Goal: Communication & Community: Ask a question

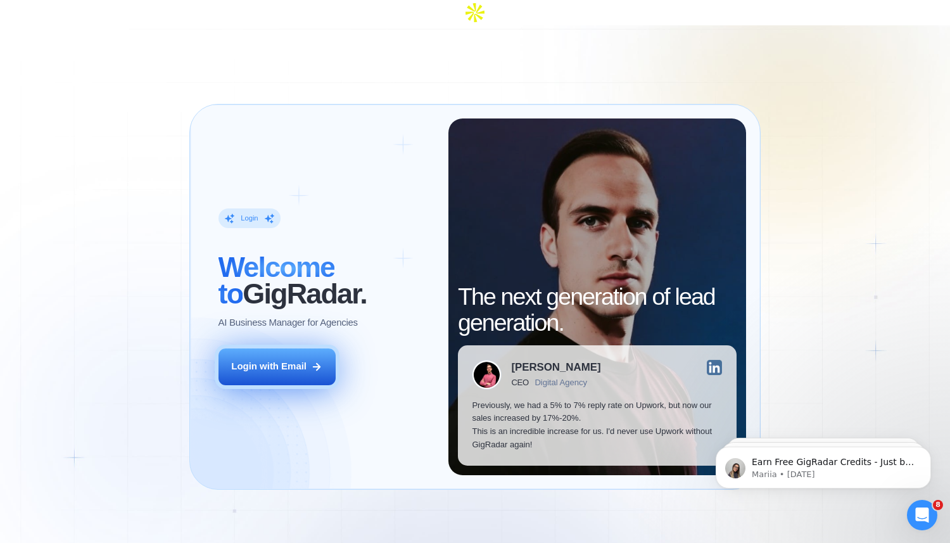
click at [290, 348] on button "Login with Email" at bounding box center [278, 366] width 118 height 37
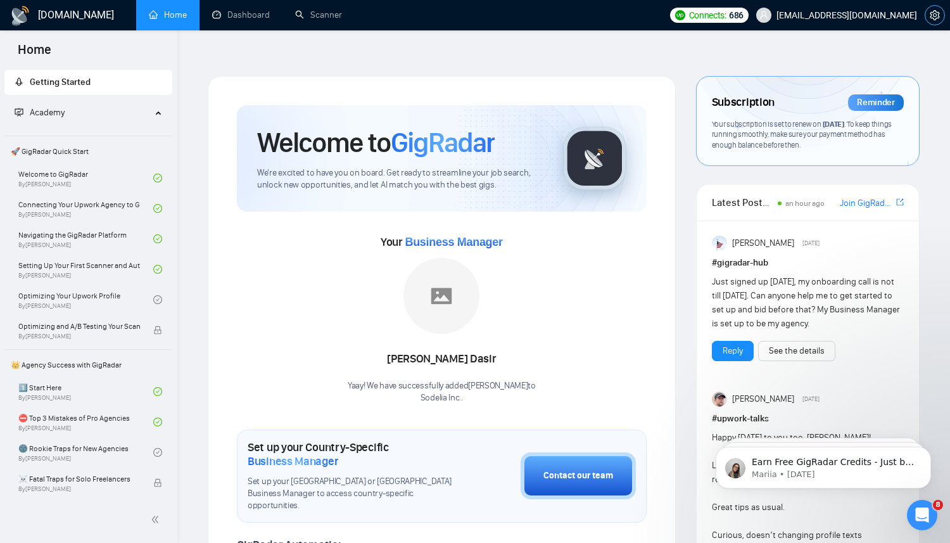
click at [939, 20] on button "button" at bounding box center [935, 15] width 20 height 20
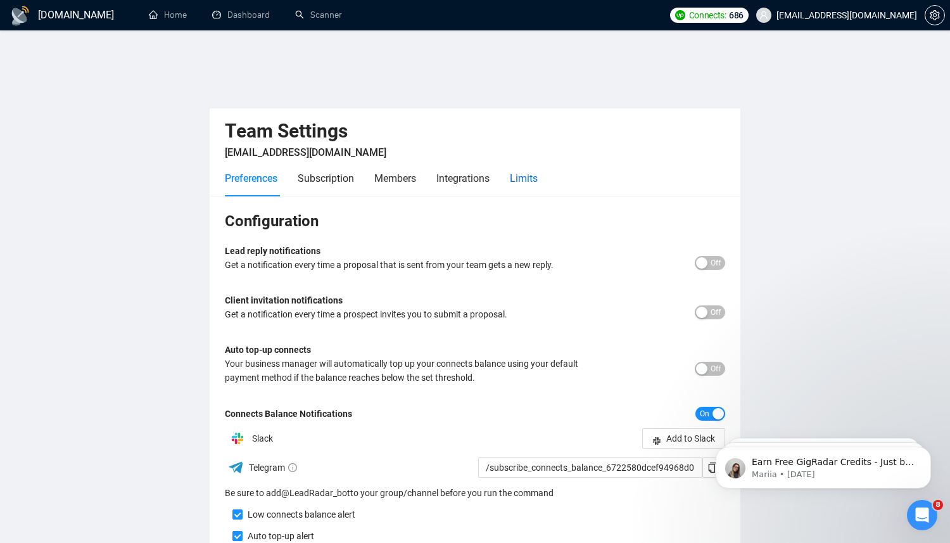
click at [538, 170] on div "Limits" at bounding box center [524, 178] width 28 height 16
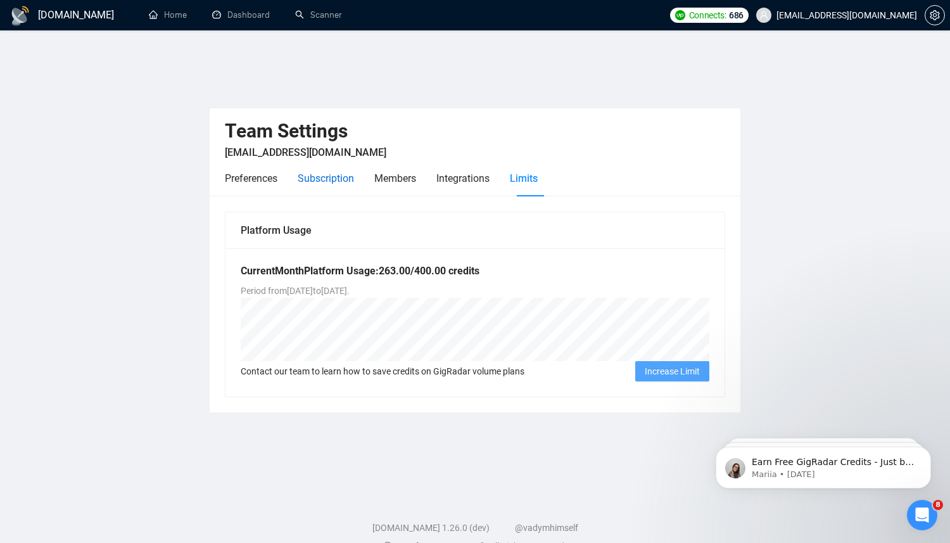
click at [327, 170] on div "Subscription" at bounding box center [326, 178] width 56 height 16
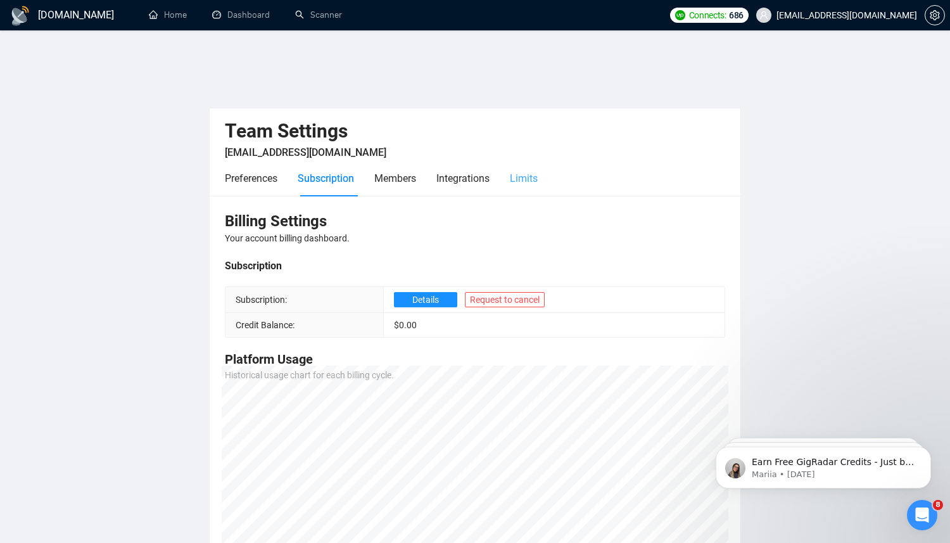
click at [529, 162] on div "Limits" at bounding box center [524, 178] width 28 height 36
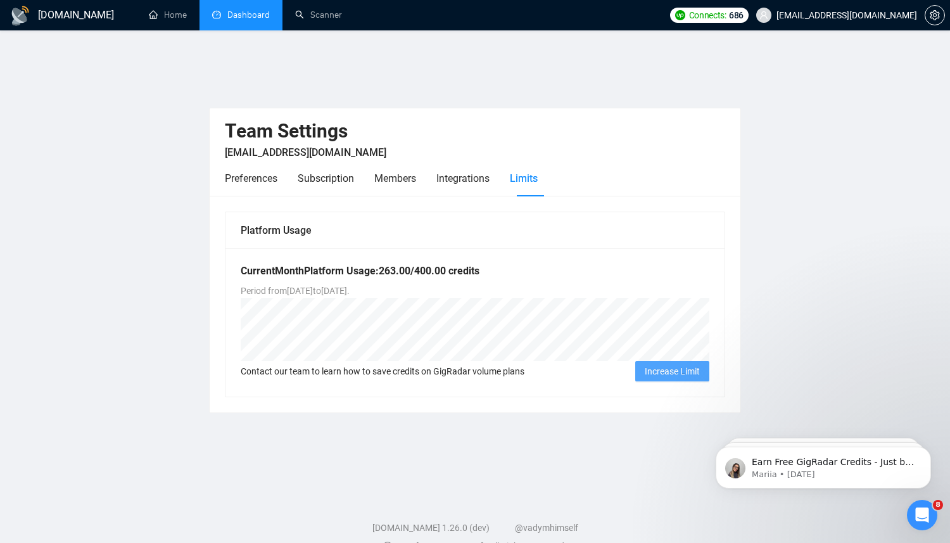
click at [259, 15] on link "Dashboard" at bounding box center [241, 15] width 58 height 11
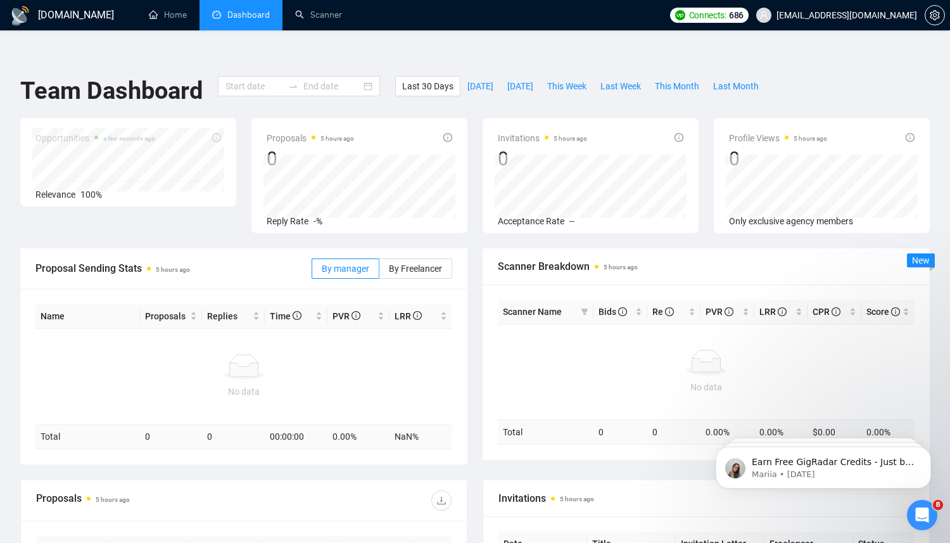
type input "[DATE]"
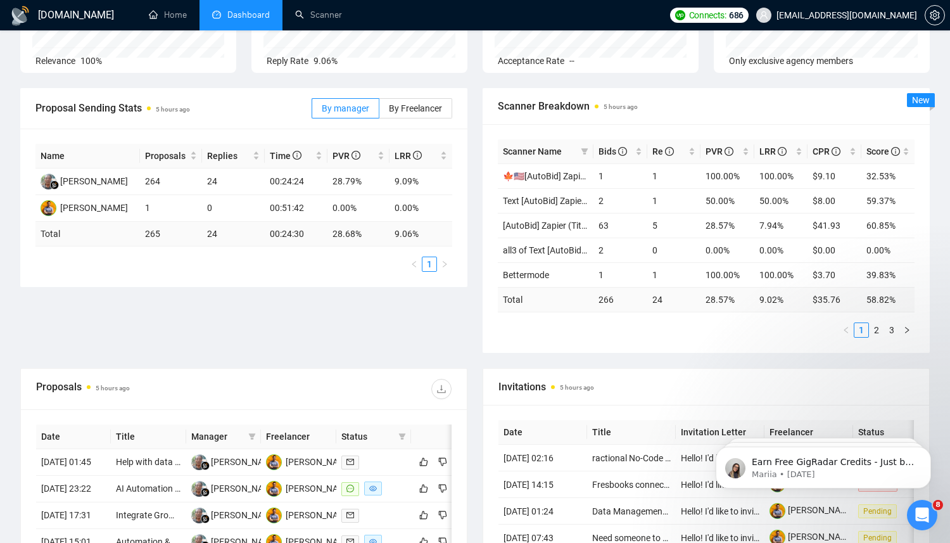
scroll to position [155, 0]
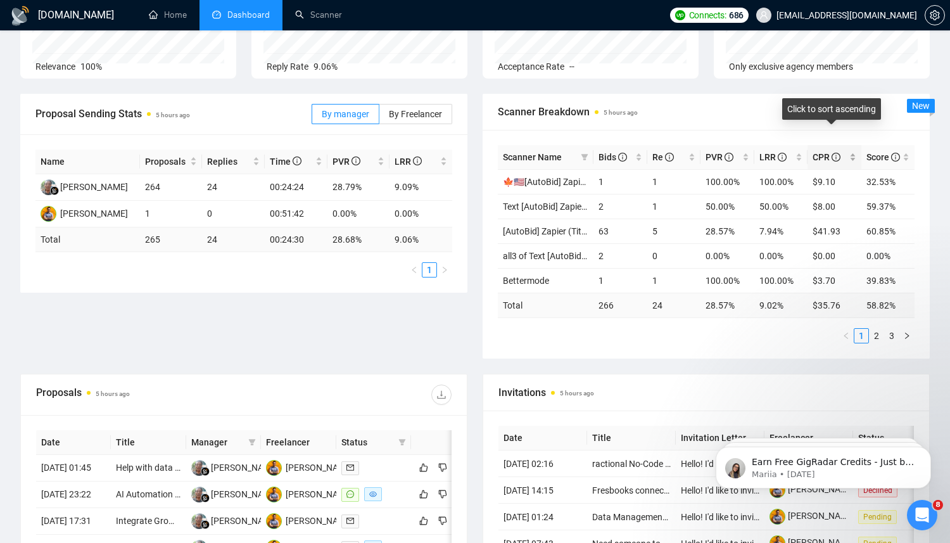
click at [827, 152] on span "CPR" at bounding box center [827, 157] width 28 height 10
click at [820, 152] on span "CPR" at bounding box center [827, 157] width 28 height 10
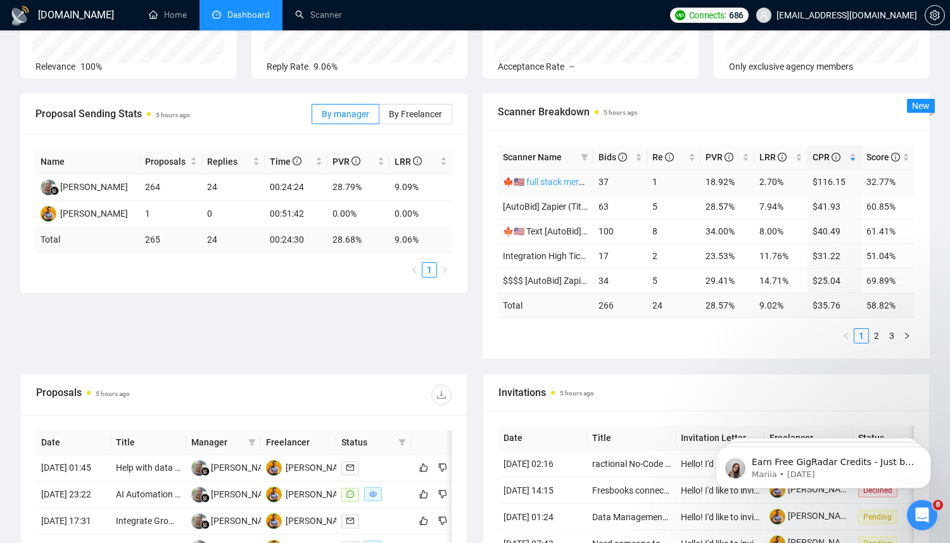
click at [576, 177] on link "🍁🇺🇸 full stack mern 01/07" at bounding box center [556, 182] width 107 height 10
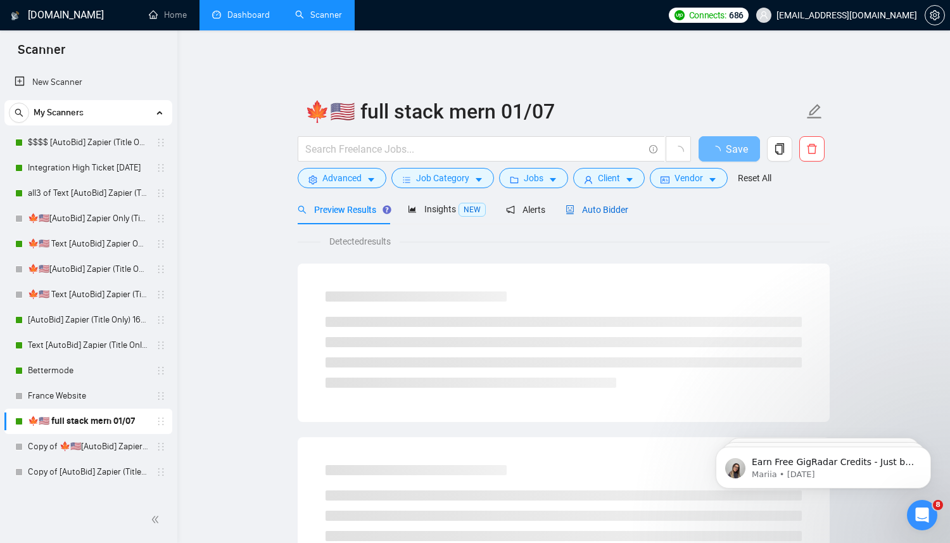
click at [595, 206] on div "Auto Bidder" at bounding box center [597, 210] width 63 height 14
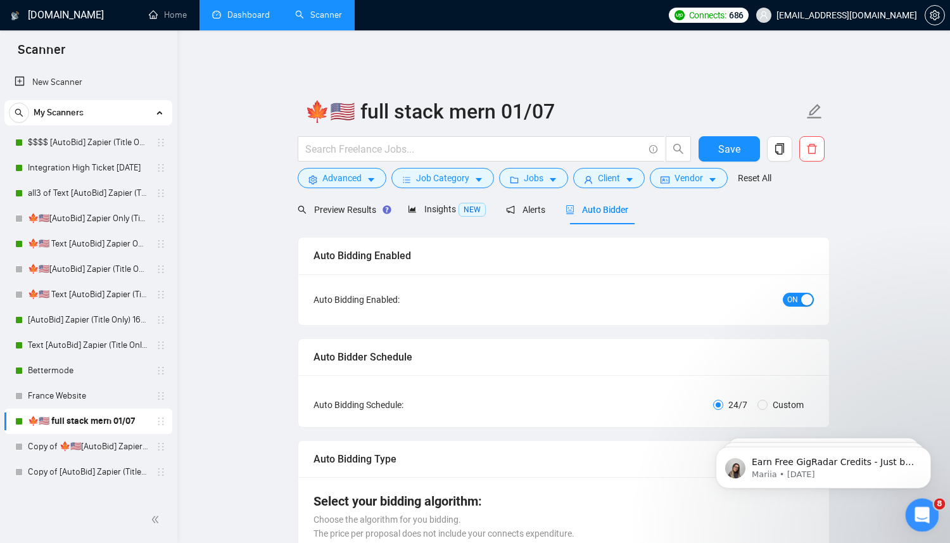
click at [923, 519] on icon "Open Intercom Messenger" at bounding box center [920, 513] width 21 height 21
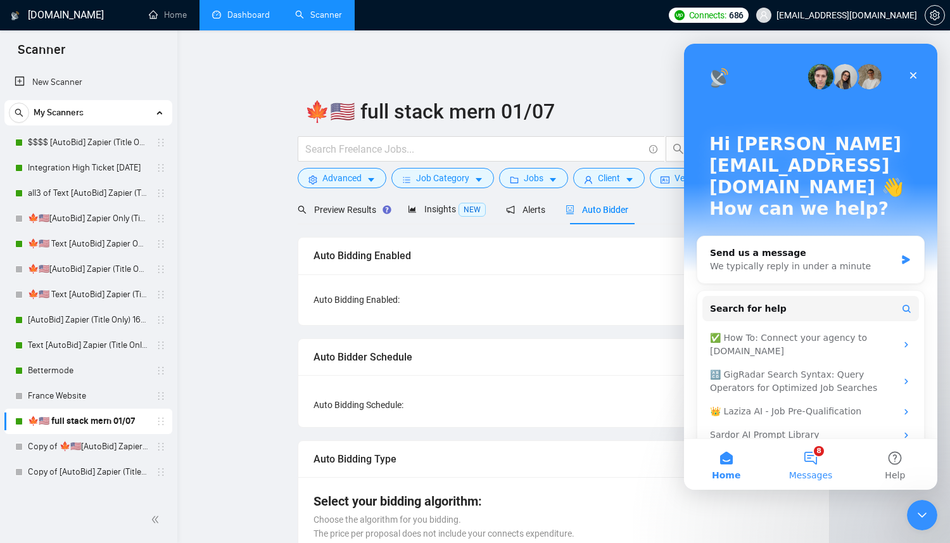
click at [812, 465] on button "8 Messages" at bounding box center [811, 464] width 84 height 51
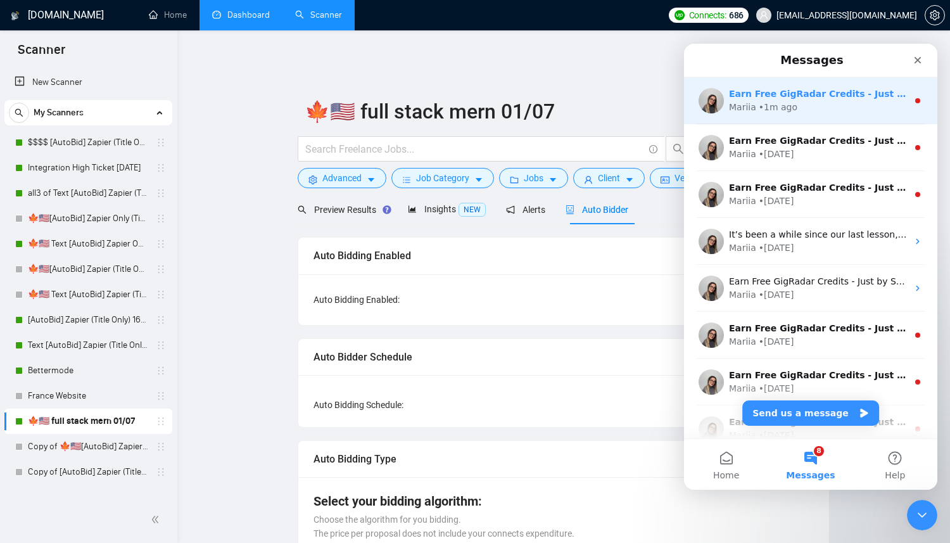
click at [791, 99] on div "Earn Free GigRadar Credits - Just by Sharing Your Story! 💬 Want more credits fo…" at bounding box center [818, 93] width 179 height 13
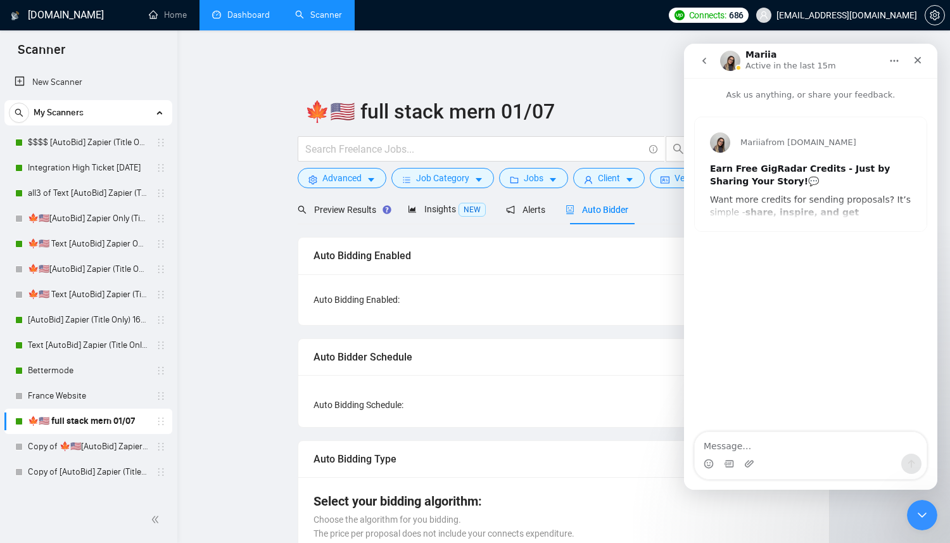
click at [706, 63] on icon "go back" at bounding box center [704, 61] width 10 height 10
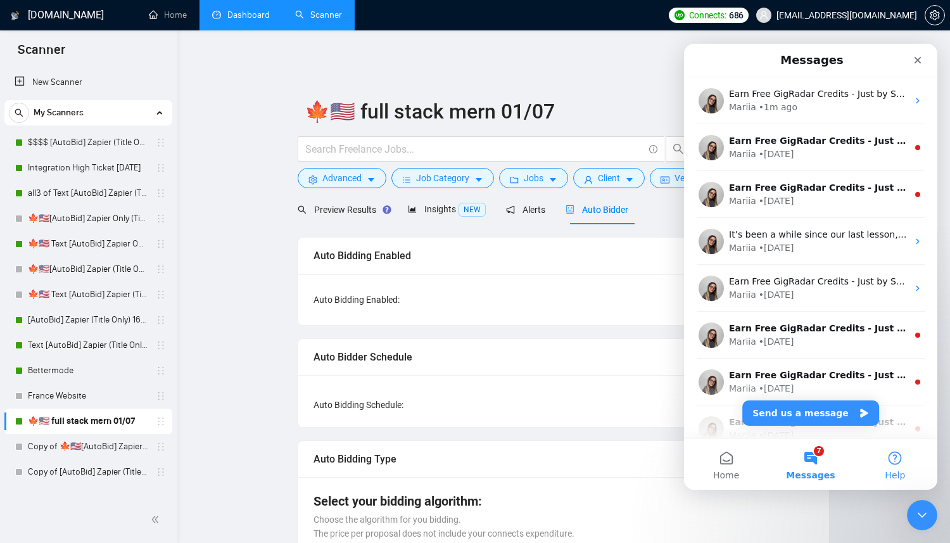
click at [900, 472] on span "Help" at bounding box center [895, 475] width 20 height 9
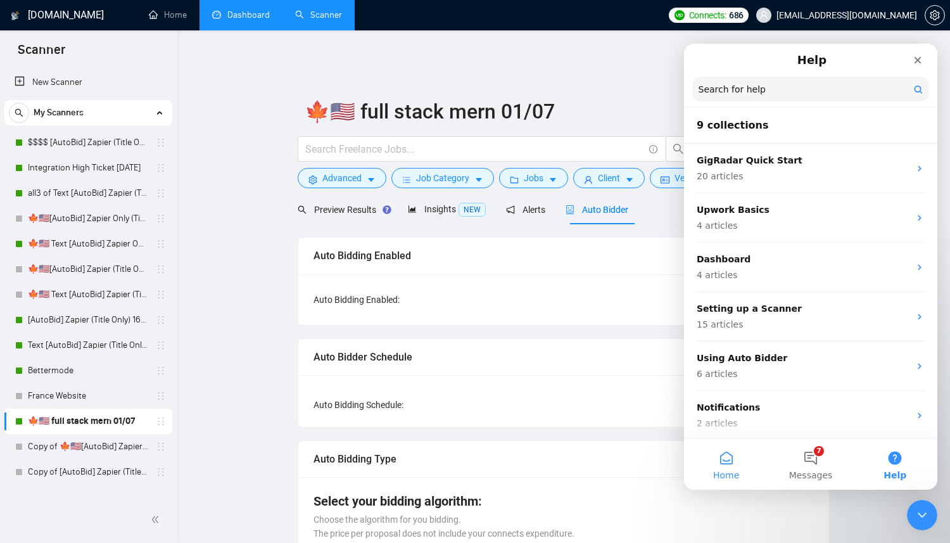
click at [717, 451] on button "Home" at bounding box center [726, 464] width 84 height 51
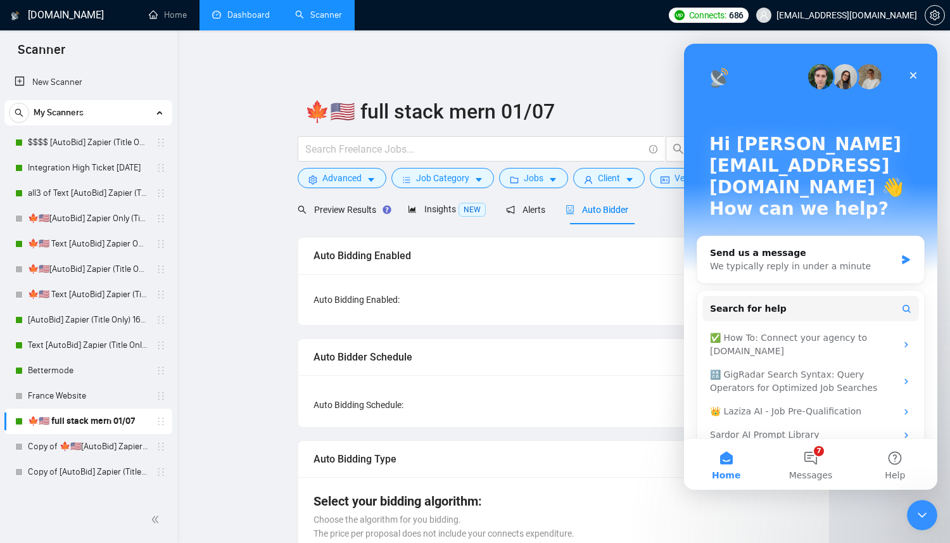
click at [929, 5] on div at bounding box center [935, 15] width 20 height 30
click at [932, 18] on icon "setting" at bounding box center [935, 15] width 10 height 10
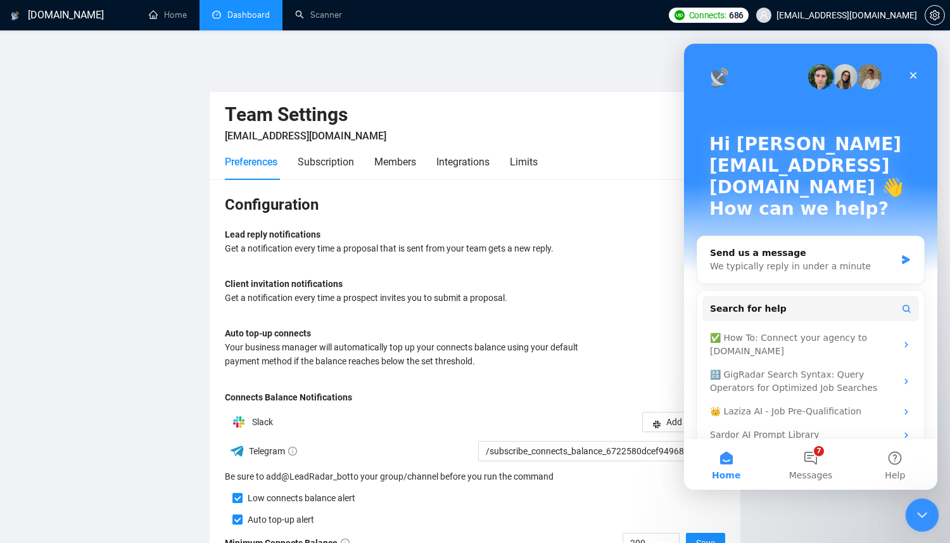
click html
click at [922, 515] on icon "Close Intercom Messenger" at bounding box center [920, 513] width 15 height 15
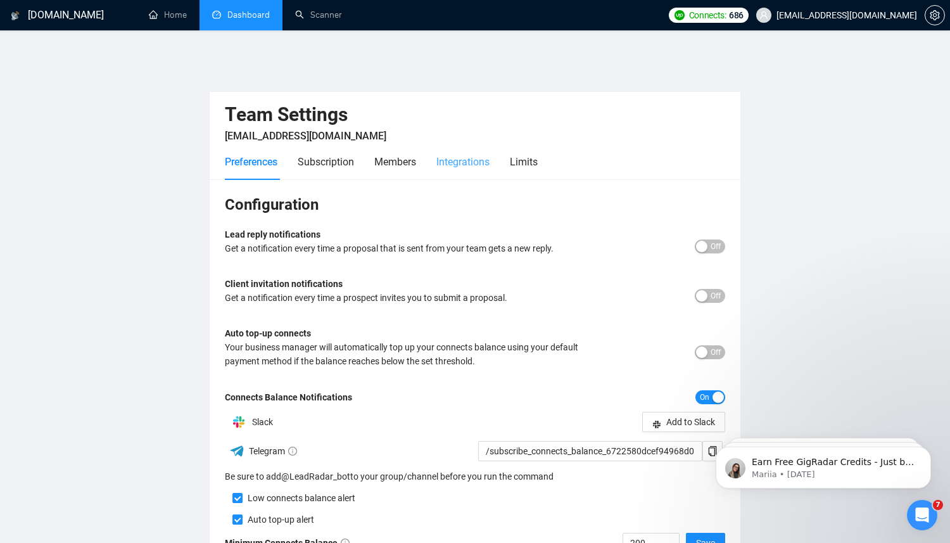
click at [453, 154] on div "Integrations" at bounding box center [463, 162] width 53 height 16
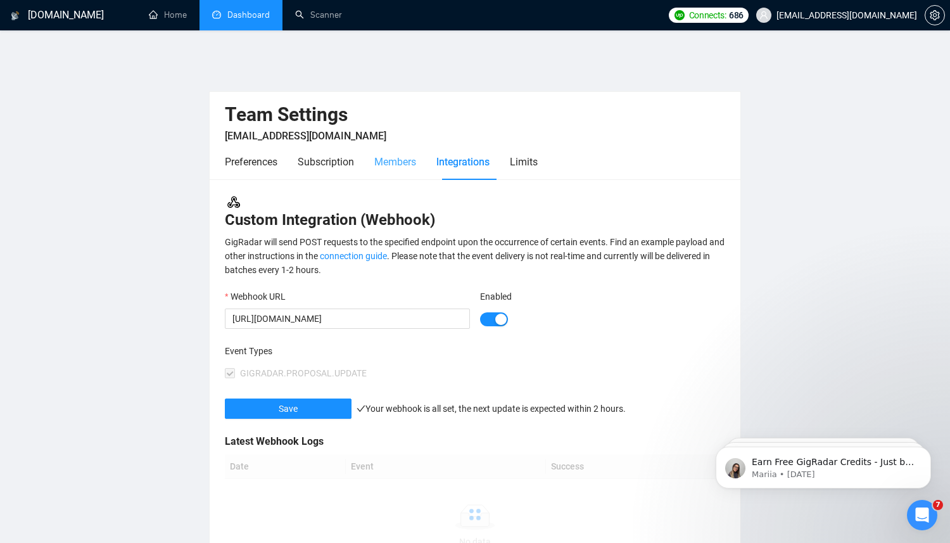
click at [412, 162] on div "Members" at bounding box center [395, 162] width 42 height 36
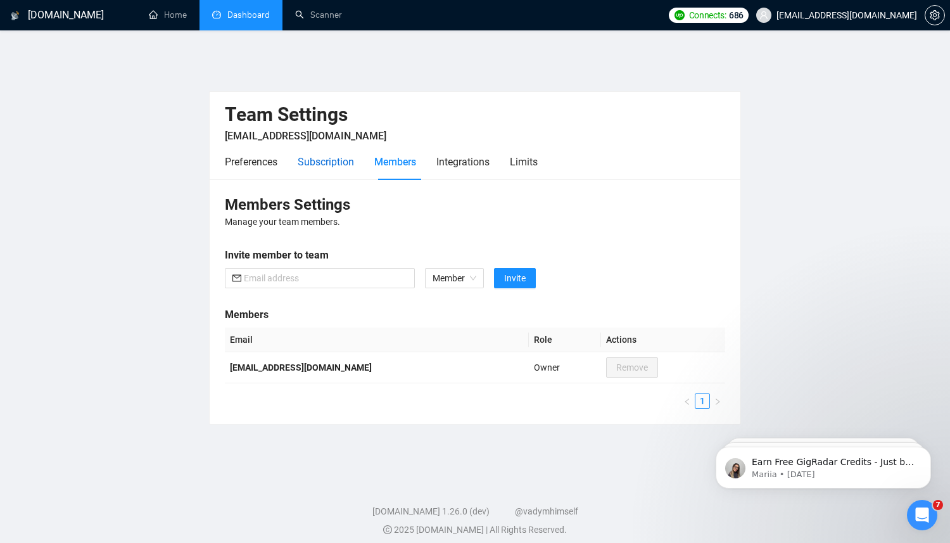
click at [340, 160] on div "Subscription" at bounding box center [326, 162] width 56 height 16
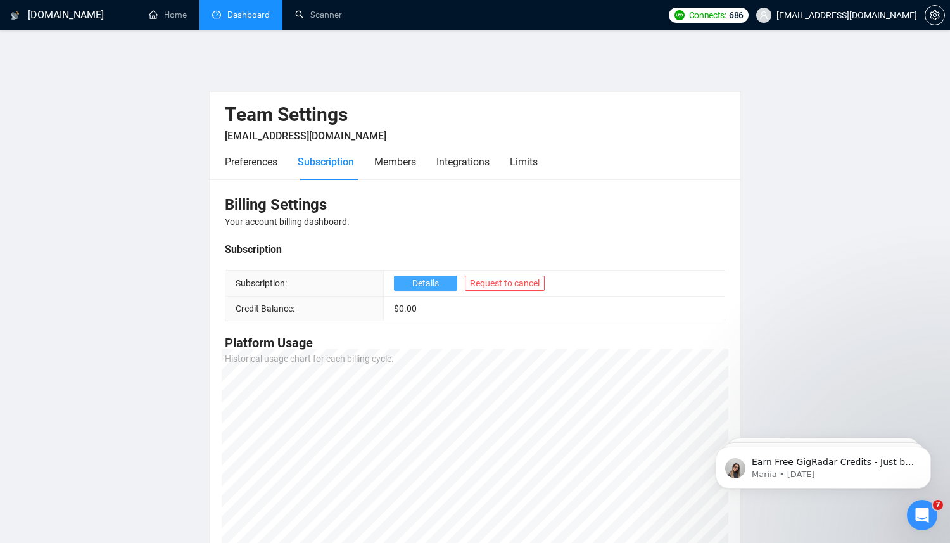
click at [423, 276] on span "Details" at bounding box center [425, 283] width 27 height 14
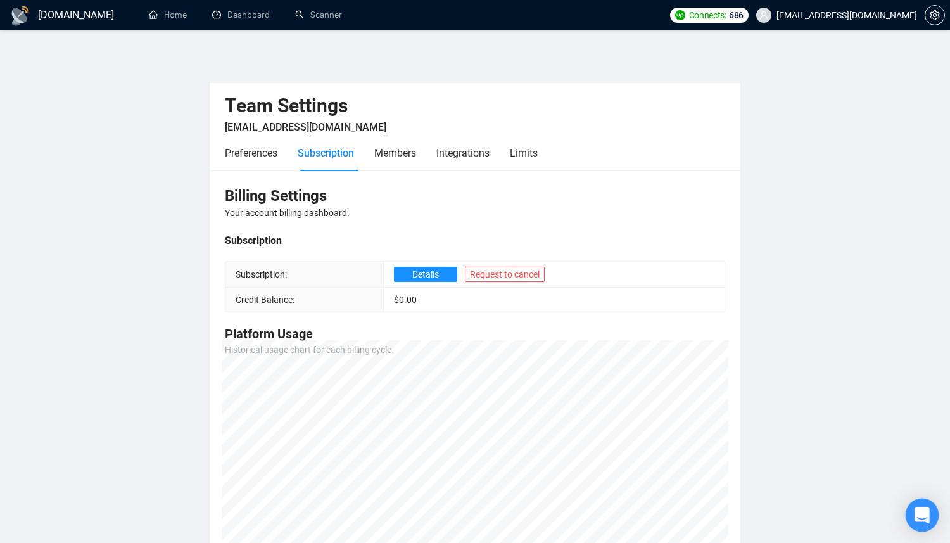
click at [916, 509] on icon "Open Intercom Messenger" at bounding box center [922, 515] width 15 height 16
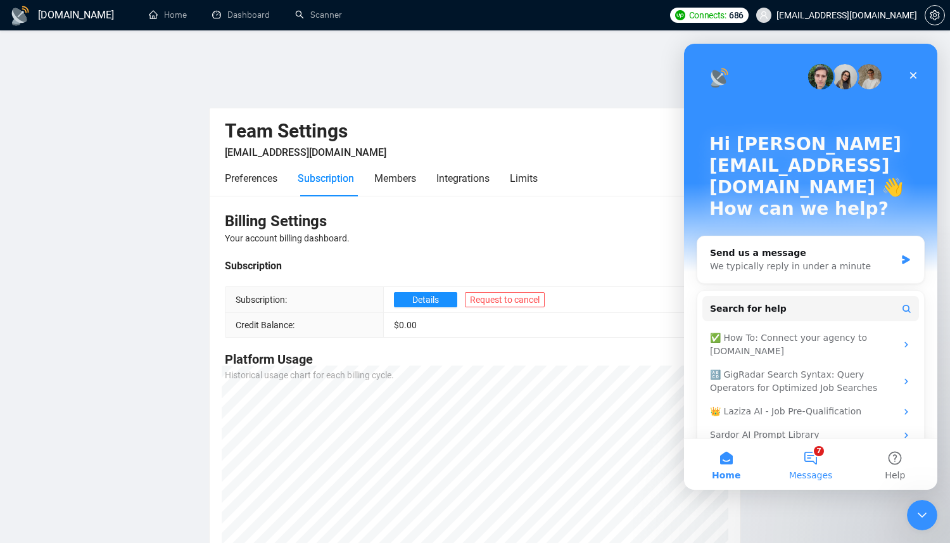
click at [820, 465] on button "7 Messages" at bounding box center [811, 464] width 84 height 51
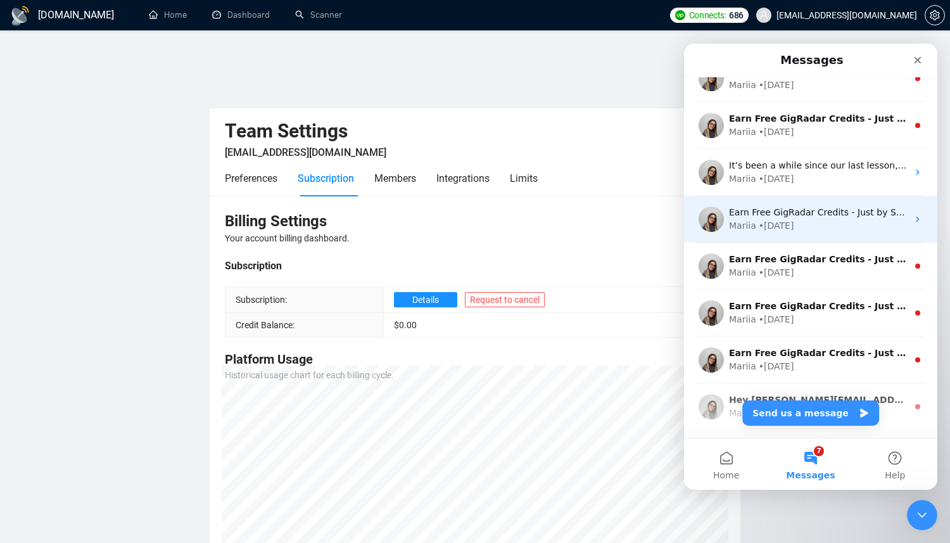
scroll to position [158, 0]
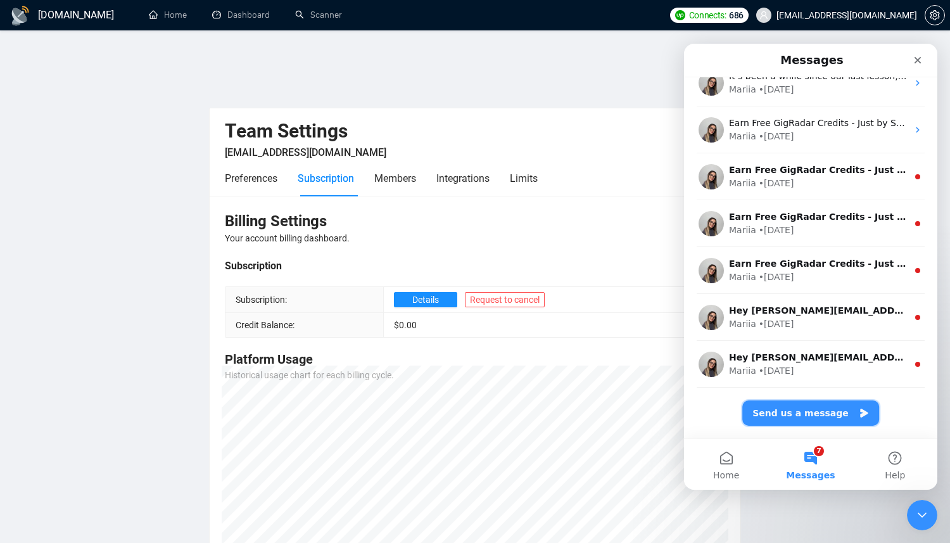
click at [802, 419] on button "Send us a message" at bounding box center [811, 412] width 137 height 25
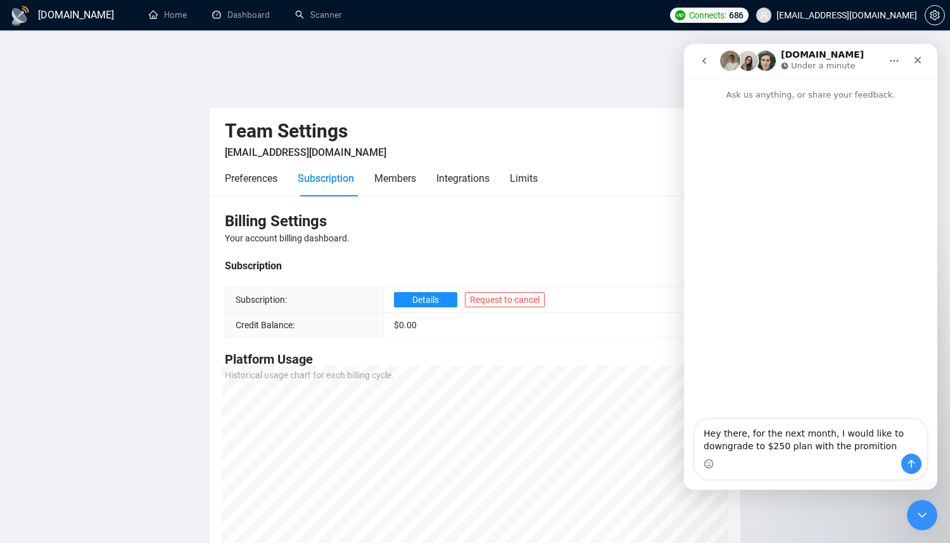
type textarea "Hey there, for the next month, I would like to downgrade to $250 plan with the …"
click at [696, 65] on button "go back" at bounding box center [705, 61] width 24 height 24
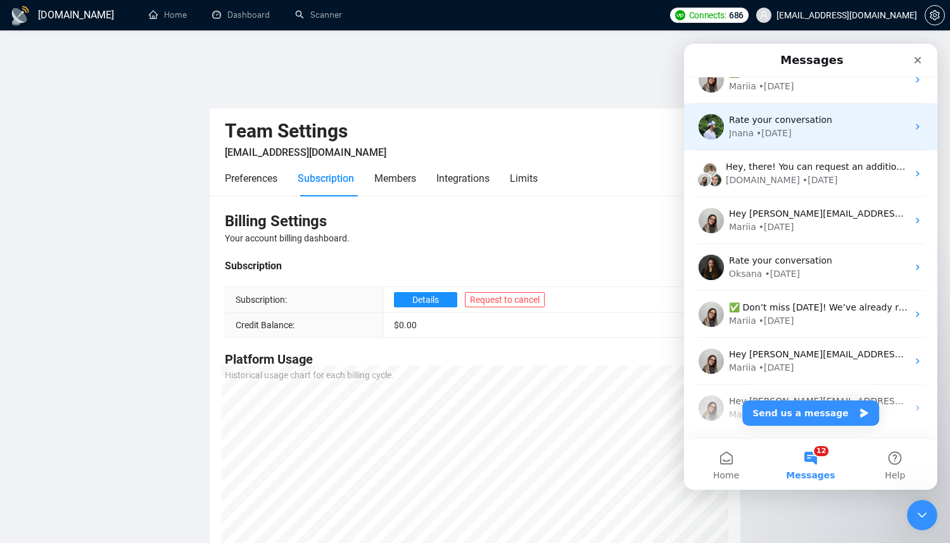
scroll to position [820, 0]
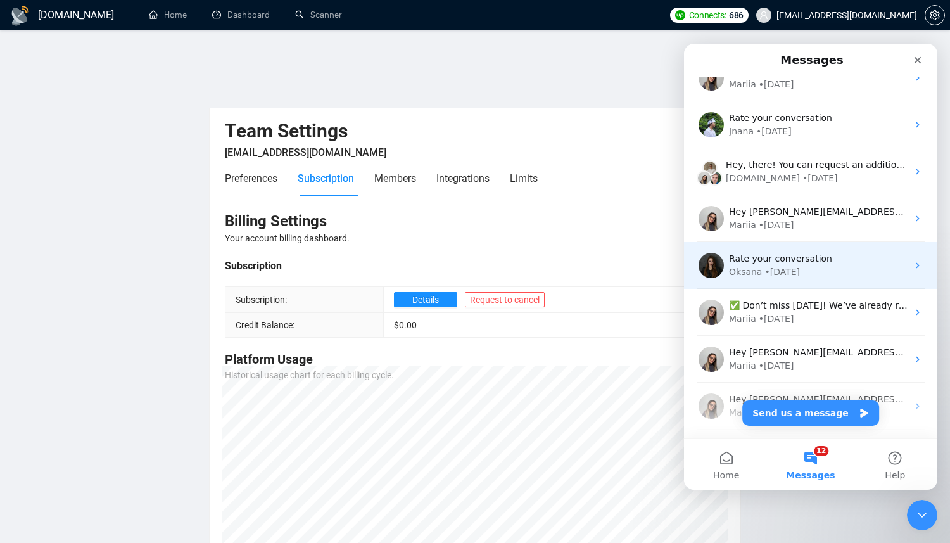
click at [817, 275] on div "Oksana • 8w ago" at bounding box center [818, 271] width 179 height 13
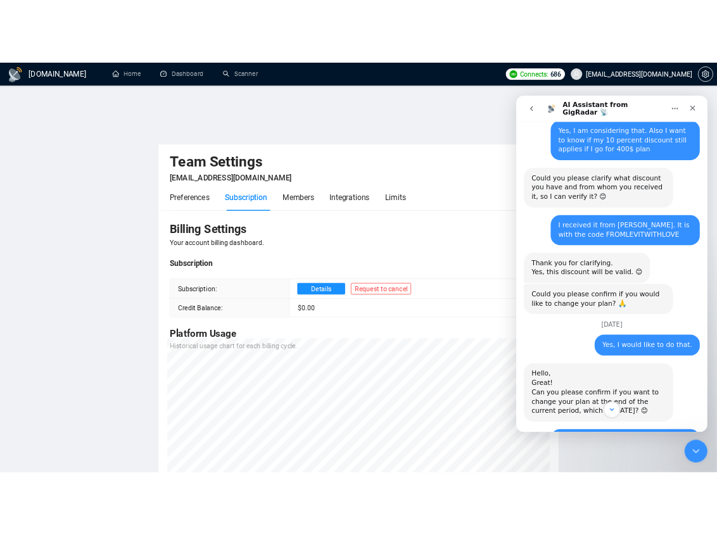
scroll to position [420, 0]
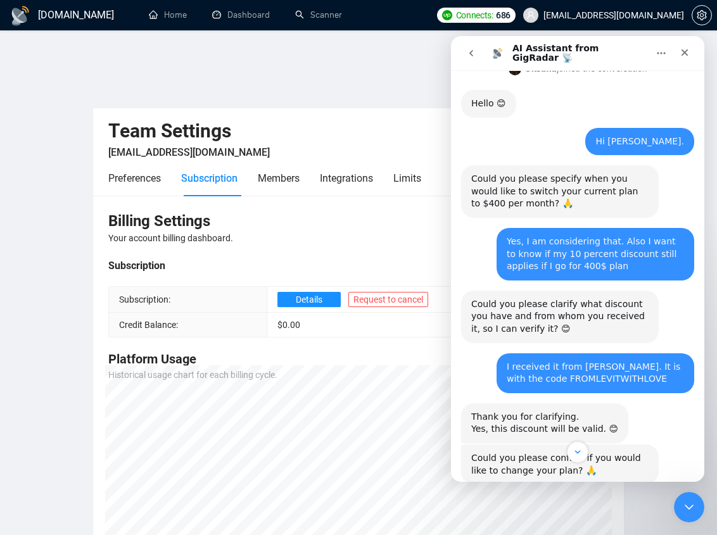
click at [554, 361] on div "I received it from Tamara. It is with the code FROMLEVITWITHLOVE" at bounding box center [595, 373] width 177 height 25
copy div "FROMLEVITWITHLOVE"
click at [466, 53] on icon "go back" at bounding box center [471, 53] width 10 height 10
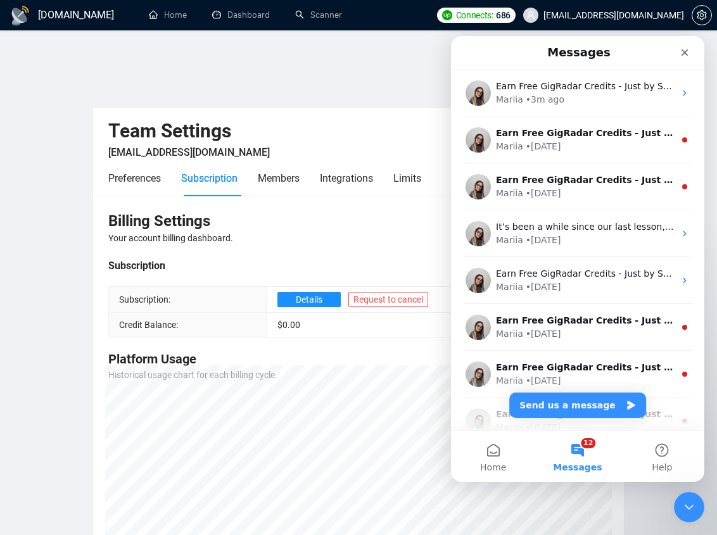
scroll to position [0, 0]
click at [589, 402] on button "Send us a message" at bounding box center [577, 405] width 137 height 25
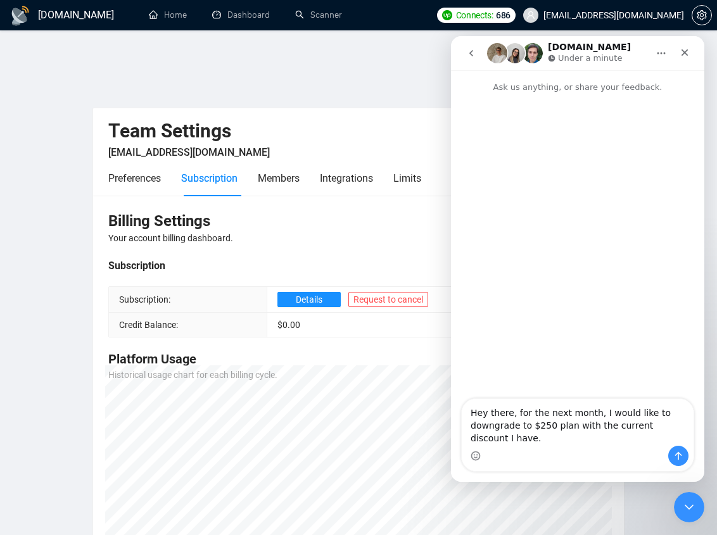
type textarea "Hey there, for the next month, I would like to downgrade to $250 plan with the …"
click at [680, 450] on button "Send a message…" at bounding box center [678, 456] width 20 height 20
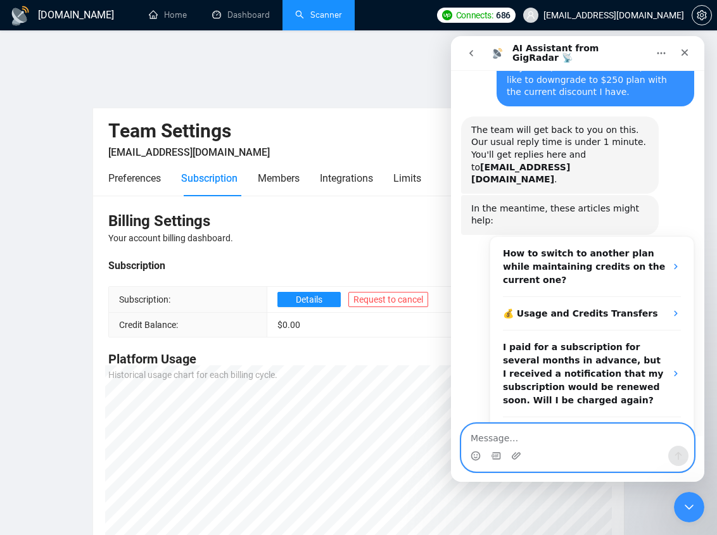
scroll to position [68, 0]
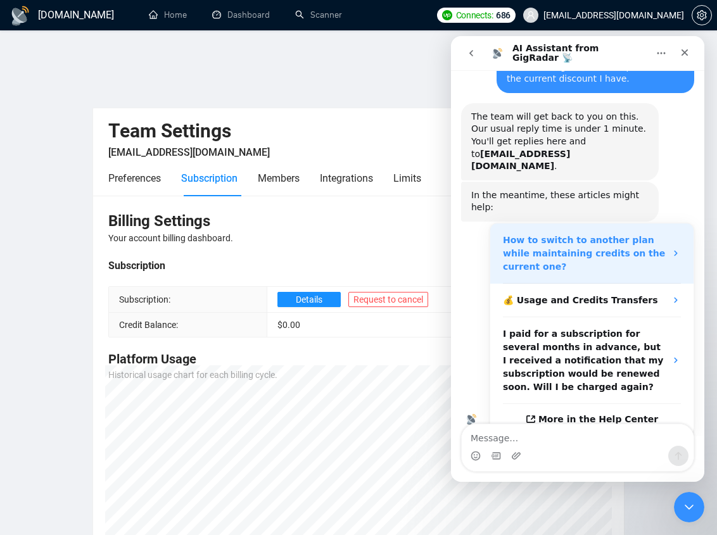
click at [590, 234] on div "How to switch to another plan while maintaining credits on the current one?" at bounding box center [584, 254] width 163 height 40
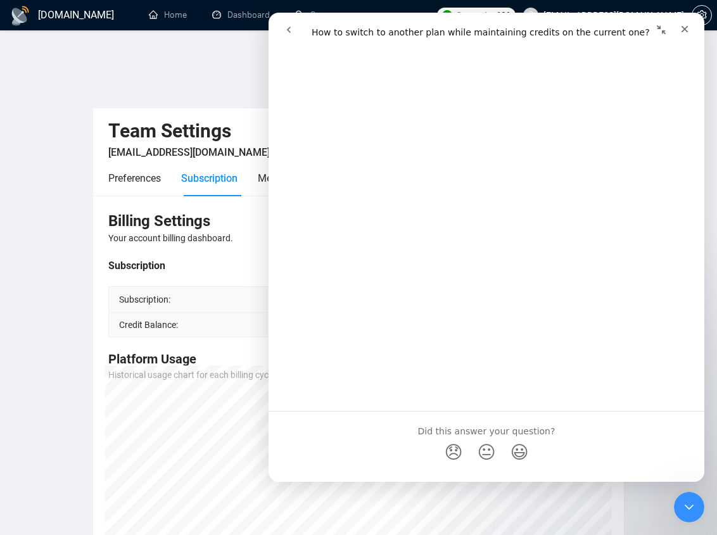
scroll to position [0, 0]
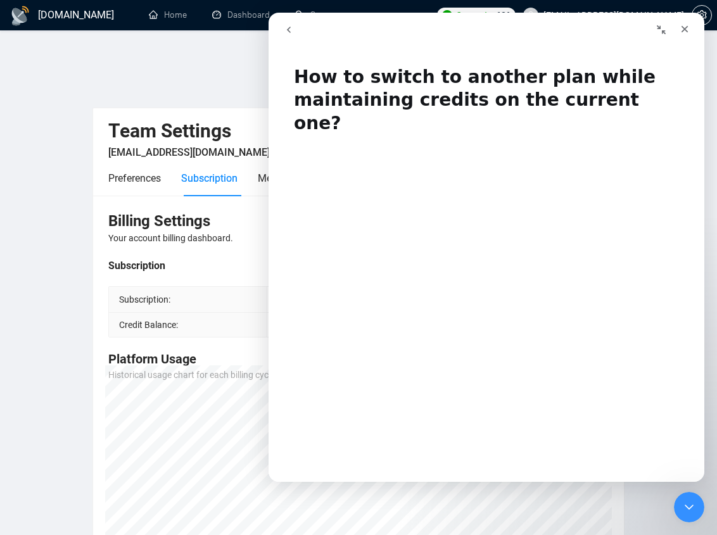
click at [294, 33] on button "go back" at bounding box center [289, 30] width 24 height 24
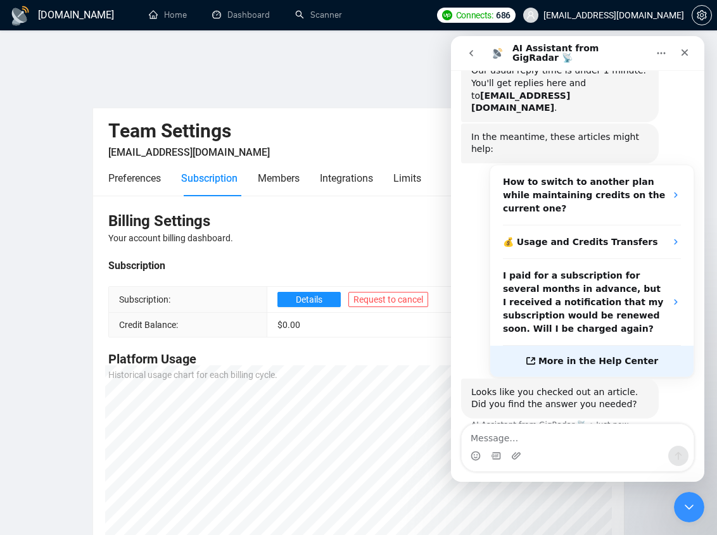
scroll to position [167, 0]
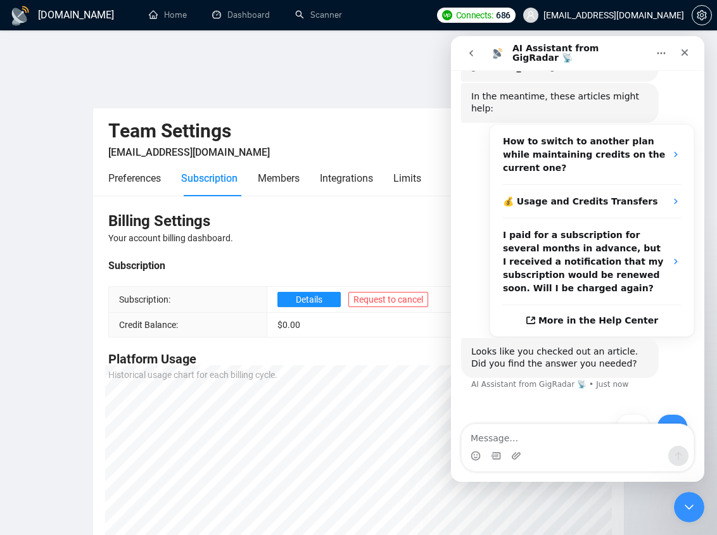
click at [672, 414] on button "No" at bounding box center [672, 426] width 31 height 25
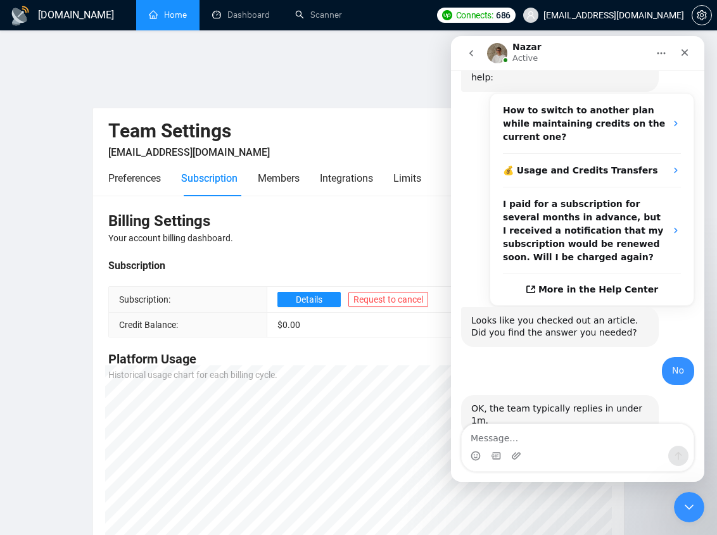
scroll to position [302, 0]
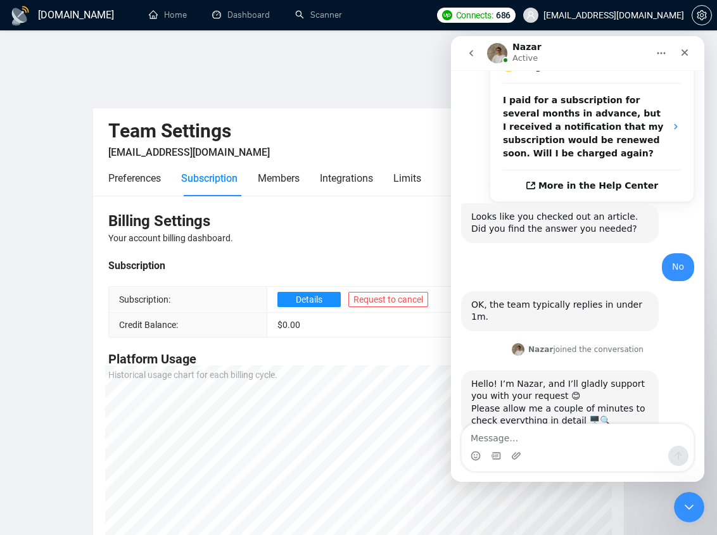
click at [492, 253] on div "No amir@sodelia.ca • 3m ago" at bounding box center [577, 272] width 233 height 38
